Goal: Task Accomplishment & Management: Use online tool/utility

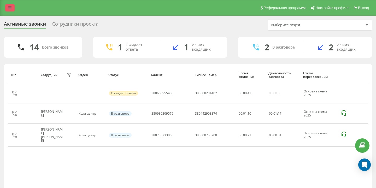
click at [9, 10] on link at bounding box center [9, 7] width 9 height 7
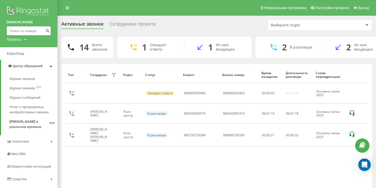
click at [26, 30] on input at bounding box center [29, 30] width 44 height 9
paste input "[PHONE_NUMBER]"
click at [19, 30] on input "[PHONE_NUMBER]" at bounding box center [29, 30] width 44 height 9
click at [12, 31] on input "[PHONE_NUMBER]" at bounding box center [29, 30] width 44 height 9
type input "380930309579"
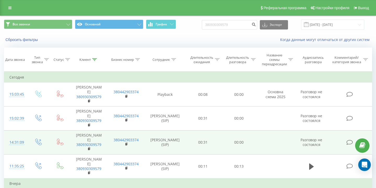
scroll to position [21, 0]
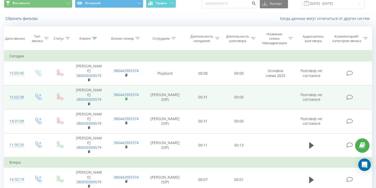
click at [126, 97] on icon at bounding box center [126, 99] width 3 height 4
click at [90, 103] on rect at bounding box center [89, 104] width 2 height 2
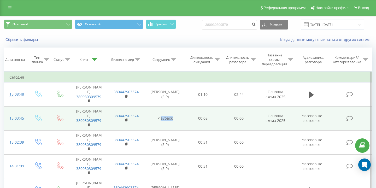
drag, startPoint x: 172, startPoint y: 111, endPoint x: 159, endPoint y: 111, distance: 13.3
click at [159, 111] on td "Playback" at bounding box center [165, 118] width 40 height 24
drag, startPoint x: 155, startPoint y: 110, endPoint x: 177, endPoint y: 110, distance: 21.4
click at [177, 110] on td "Playback" at bounding box center [165, 118] width 40 height 24
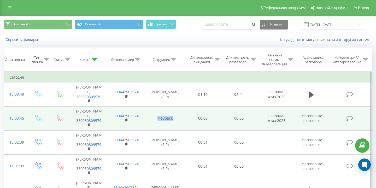
click at [176, 110] on td "Playback" at bounding box center [165, 118] width 40 height 24
drag, startPoint x: 172, startPoint y: 110, endPoint x: 161, endPoint y: 110, distance: 11.5
click at [161, 110] on td "Playback" at bounding box center [165, 118] width 40 height 24
drag, startPoint x: 156, startPoint y: 110, endPoint x: 171, endPoint y: 110, distance: 15.1
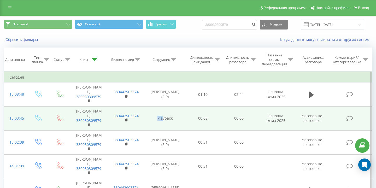
click at [171, 110] on td "Playback" at bounding box center [165, 118] width 40 height 24
drag, startPoint x: 172, startPoint y: 110, endPoint x: 146, endPoint y: 110, distance: 26.6
click at [146, 110] on td "Playback" at bounding box center [165, 118] width 40 height 24
click at [145, 110] on td "Playback" at bounding box center [165, 118] width 40 height 24
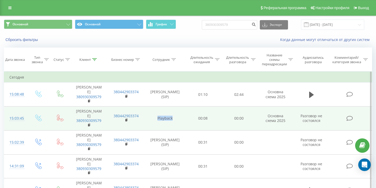
drag, startPoint x: 151, startPoint y: 111, endPoint x: 186, endPoint y: 111, distance: 35.0
click at [186, 111] on tr "15:03:45 Іван 380930309579 380442903374 Playback 00:08 00:00 Основна схема 2025…" at bounding box center [188, 118] width 368 height 24
click at [186, 111] on td "00:08" at bounding box center [203, 118] width 36 height 24
drag, startPoint x: 186, startPoint y: 111, endPoint x: 161, endPoint y: 111, distance: 24.5
click at [162, 111] on tr "15:03:45 Іван 380930309579 380442903374 Playback 00:08 00:00 Основна схема 2025…" at bounding box center [188, 118] width 368 height 24
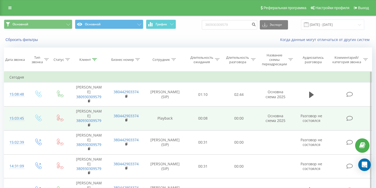
click at [161, 111] on td "Playback" at bounding box center [165, 118] width 40 height 24
drag, startPoint x: 159, startPoint y: 111, endPoint x: 196, endPoint y: 111, distance: 36.8
click at [195, 111] on tr "15:03:45 Іван 380930309579 380442903374 Playback 00:08 00:00 Основна схема 2025…" at bounding box center [188, 118] width 368 height 24
click at [196, 111] on td "00:08" at bounding box center [203, 118] width 36 height 24
drag, startPoint x: 183, startPoint y: 110, endPoint x: 158, endPoint y: 110, distance: 24.5
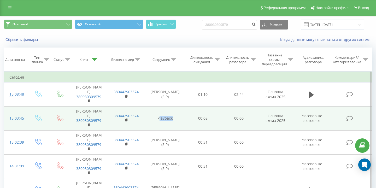
click at [158, 110] on td "Playback" at bounding box center [165, 118] width 40 height 24
drag, startPoint x: 154, startPoint y: 110, endPoint x: 186, endPoint y: 110, distance: 31.6
click at [186, 110] on tr "15:03:45 Іван 380930309579 380442903374 Playback 00:08 00:00 Основна схема 2025…" at bounding box center [188, 118] width 368 height 24
click at [186, 110] on td "00:08" at bounding box center [203, 118] width 36 height 24
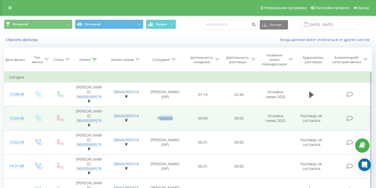
drag, startPoint x: 184, startPoint y: 110, endPoint x: 159, endPoint y: 110, distance: 25.6
click at [159, 110] on td "Playback" at bounding box center [165, 118] width 40 height 24
click at [151, 109] on td "Playback" at bounding box center [165, 118] width 40 height 24
drag, startPoint x: 151, startPoint y: 109, endPoint x: 179, endPoint y: 109, distance: 28.2
click at [179, 109] on td "Playback" at bounding box center [165, 118] width 40 height 24
